Goal: Find specific page/section: Find specific page/section

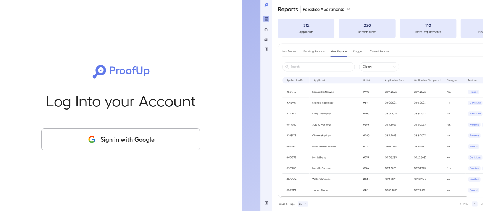
click at [136, 138] on button "Sign in with Google" at bounding box center [120, 139] width 159 height 22
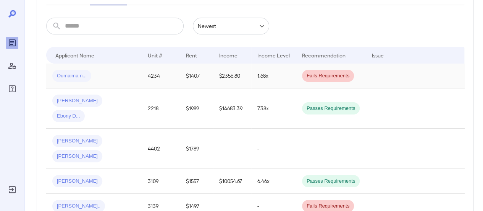
scroll to position [115, 0]
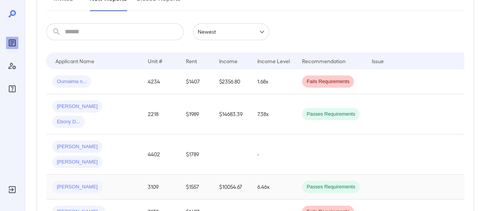
click at [131, 180] on div "[PERSON_NAME]" at bounding box center [93, 186] width 83 height 12
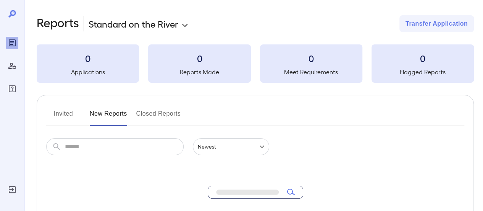
scroll to position [115, 0]
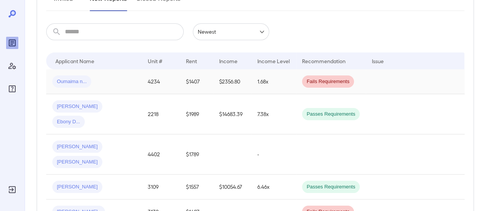
click at [102, 77] on div "Oumaima n..." at bounding box center [93, 81] width 83 height 12
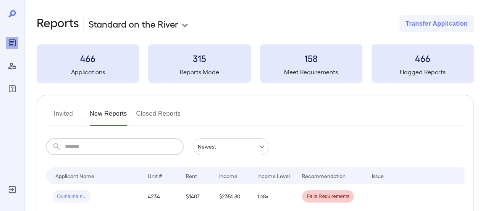
click at [125, 148] on input "text" at bounding box center [124, 146] width 119 height 17
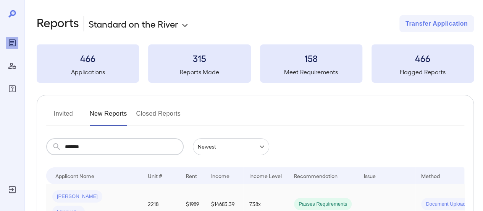
type input "******"
click at [125, 194] on div "Donald E... Ebony D..." at bounding box center [93, 204] width 83 height 28
